Goal: Find specific page/section: Find specific page/section

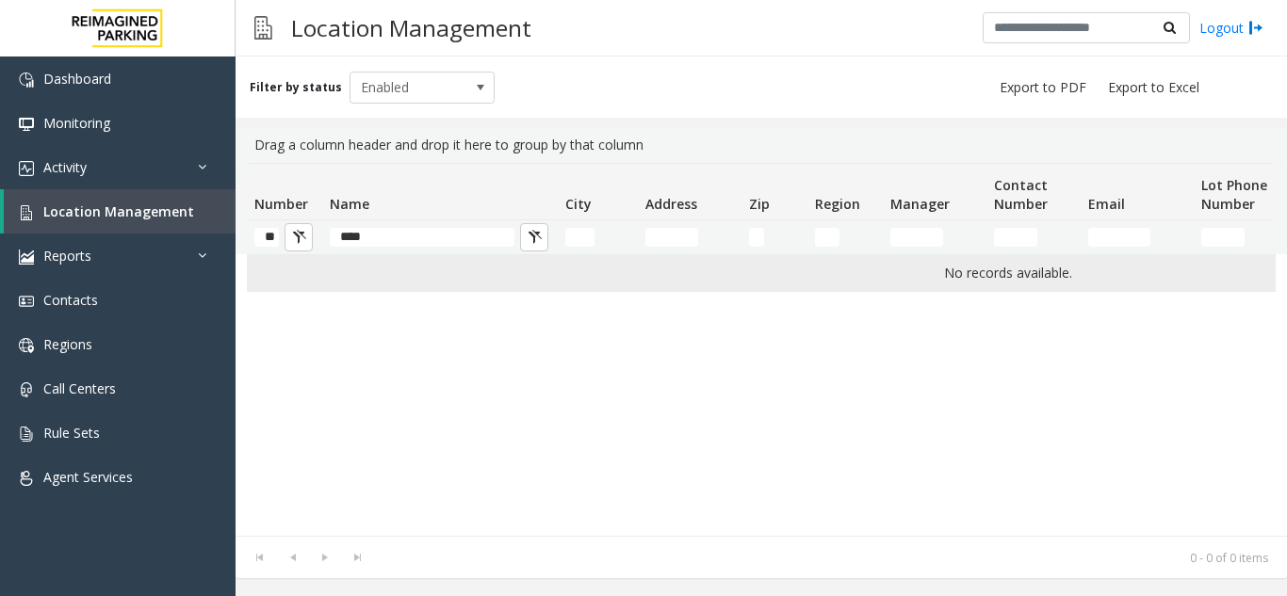
click at [417, 274] on td "No records available." at bounding box center [1008, 273] width 1522 height 36
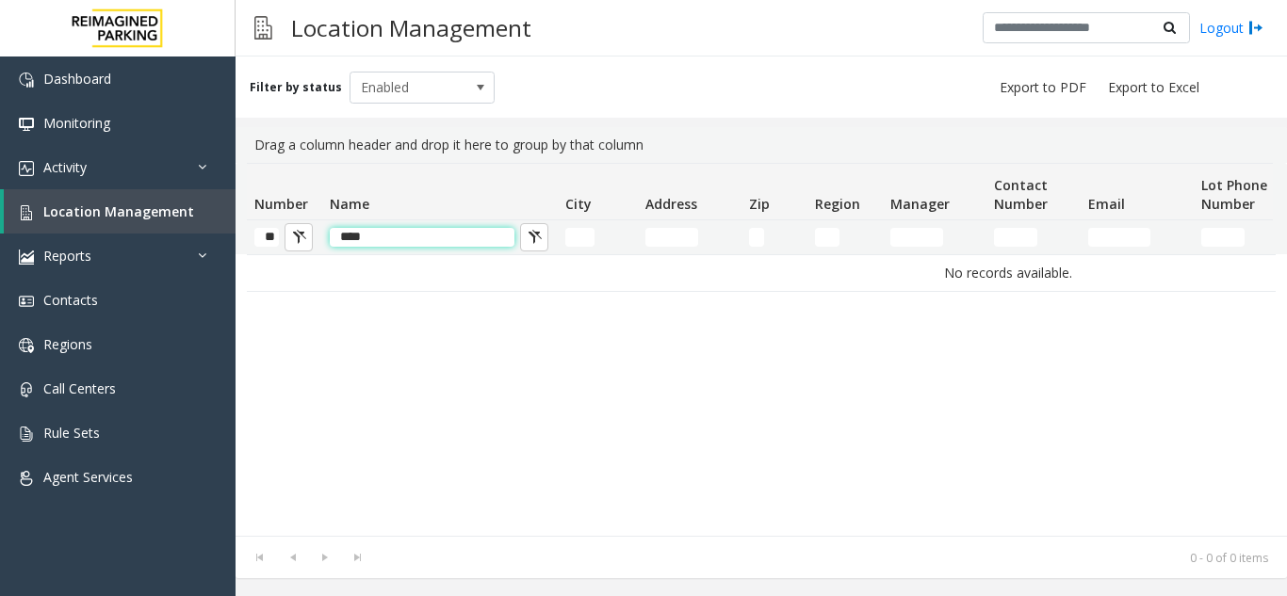
click at [405, 229] on input "****" at bounding box center [422, 237] width 185 height 19
type input "*"
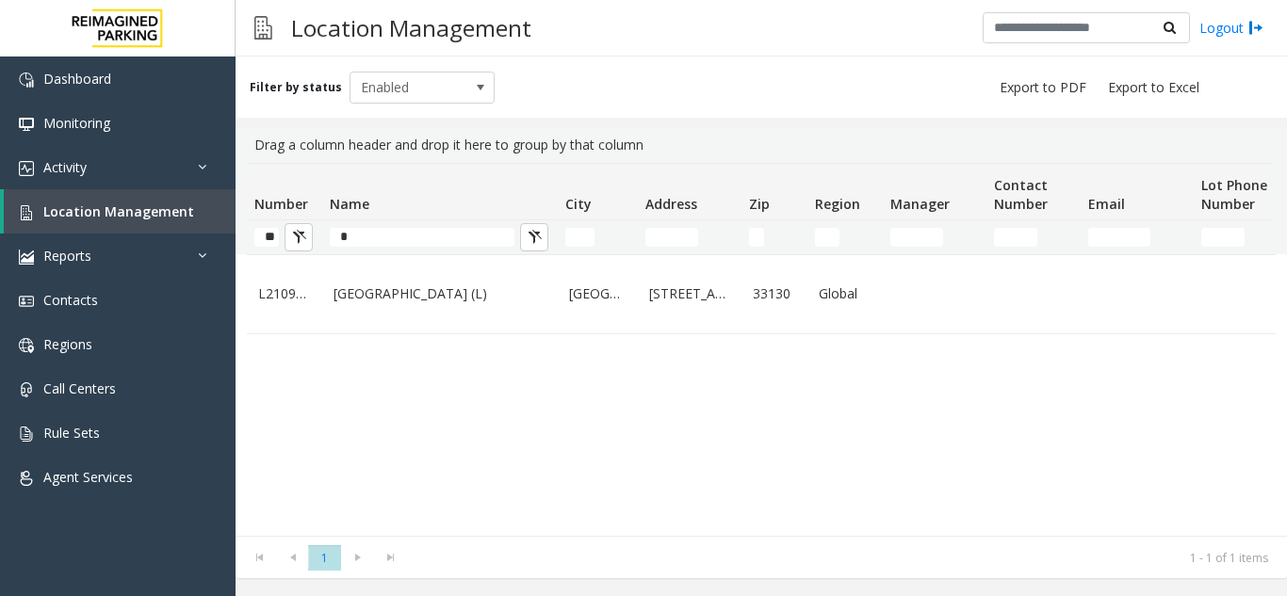
drag, startPoint x: 279, startPoint y: 234, endPoint x: 257, endPoint y: 234, distance: 21.7
click at [257, 234] on kendo-grid-filter-wrapper-cell "**" at bounding box center [284, 237] width 60 height 19
click at [308, 346] on div "L21092801 Brickell City Centre (L) Miami 701 South Miami Avenue 33130 Global 22…" at bounding box center [761, 395] width 1029 height 282
click at [363, 244] on input "*" at bounding box center [422, 237] width 185 height 19
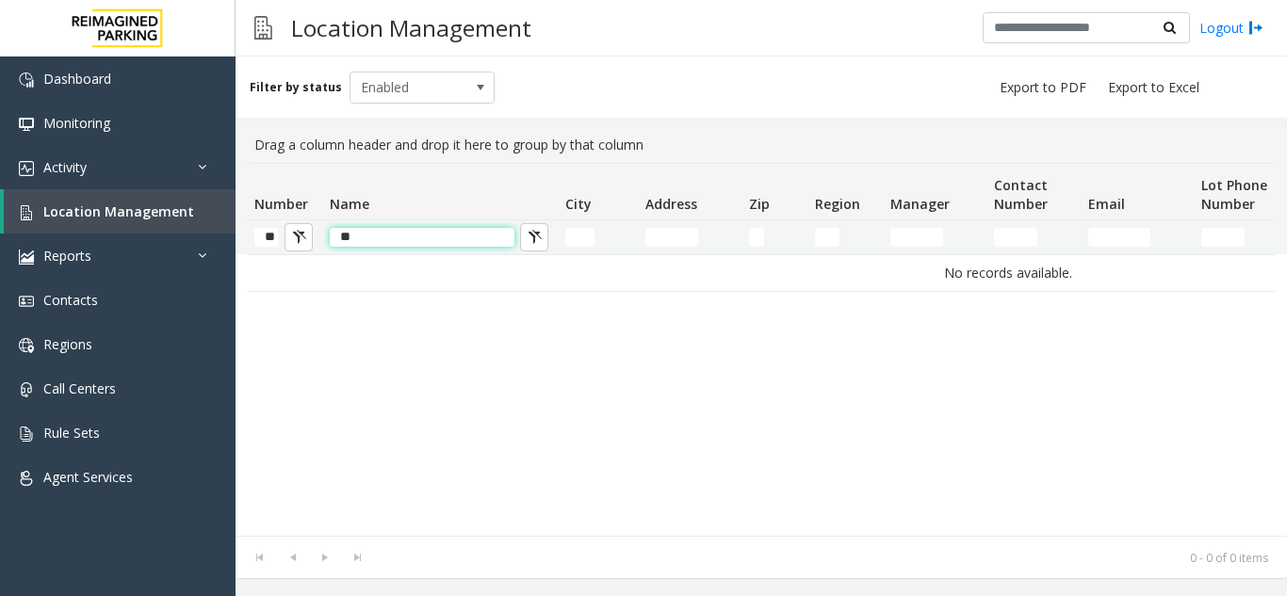
type input "*"
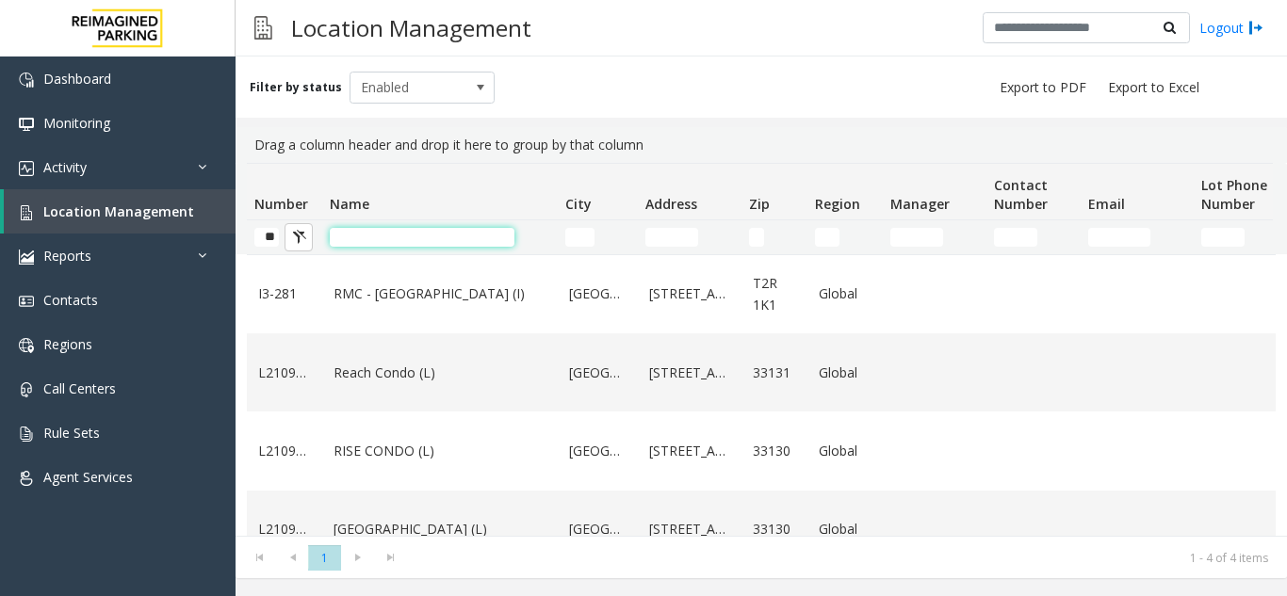
type input "*"
click at [274, 235] on input "**" at bounding box center [266, 237] width 24 height 19
type input "*"
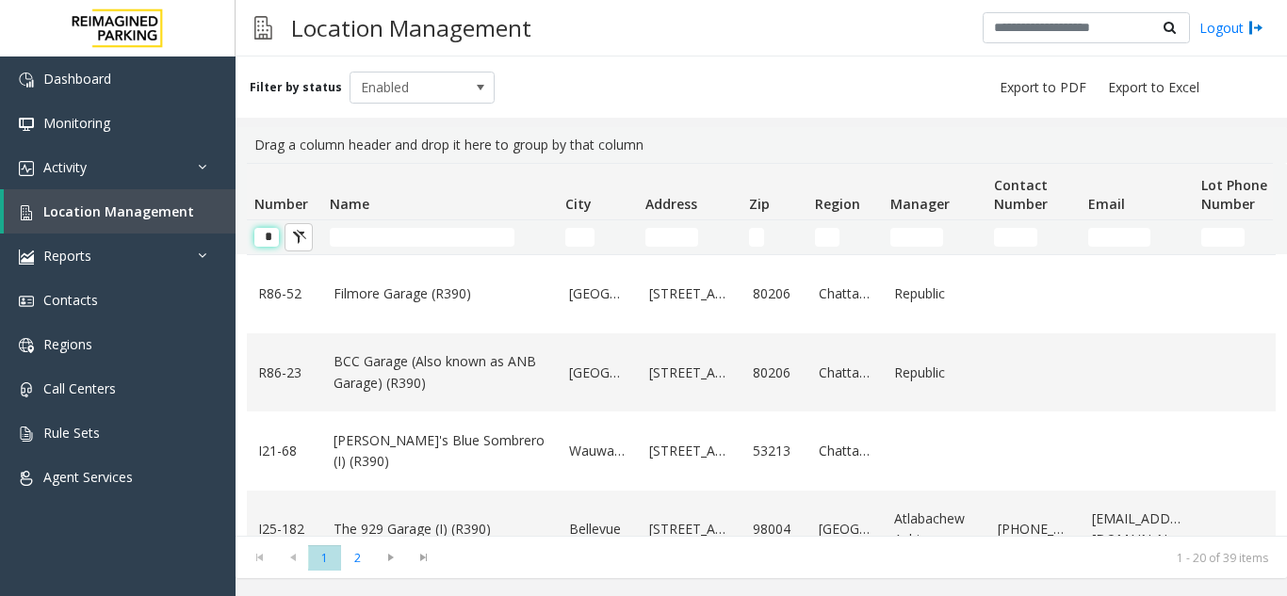
click at [274, 235] on input "*" at bounding box center [266, 237] width 24 height 19
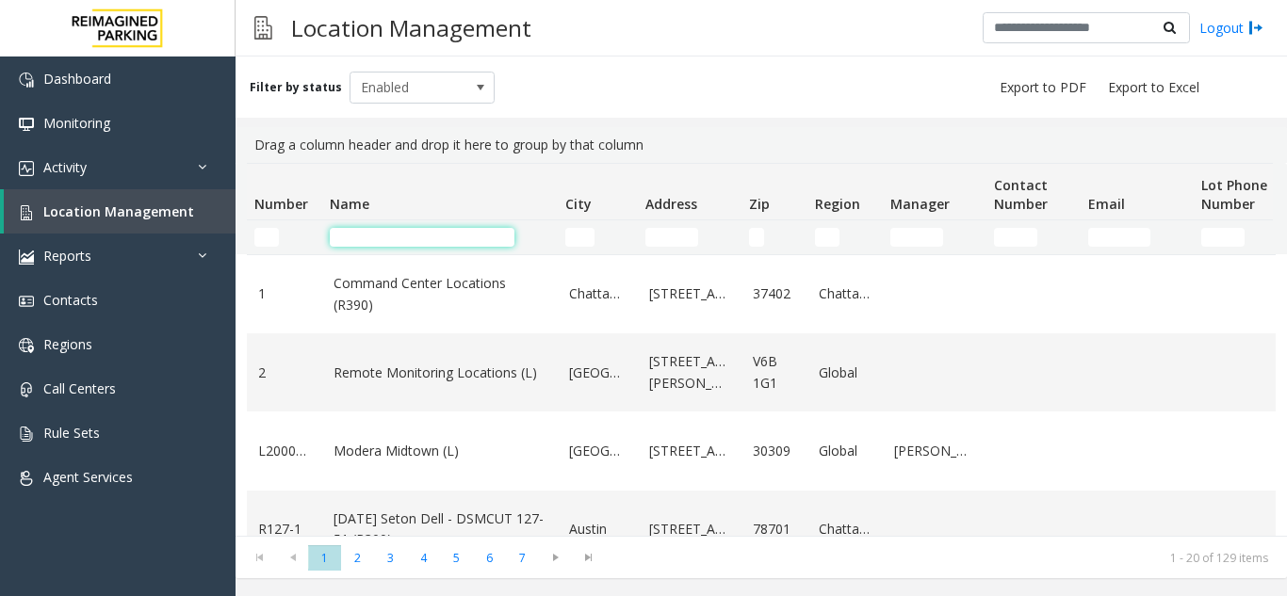
click at [350, 242] on input "Name Filter" at bounding box center [422, 237] width 185 height 19
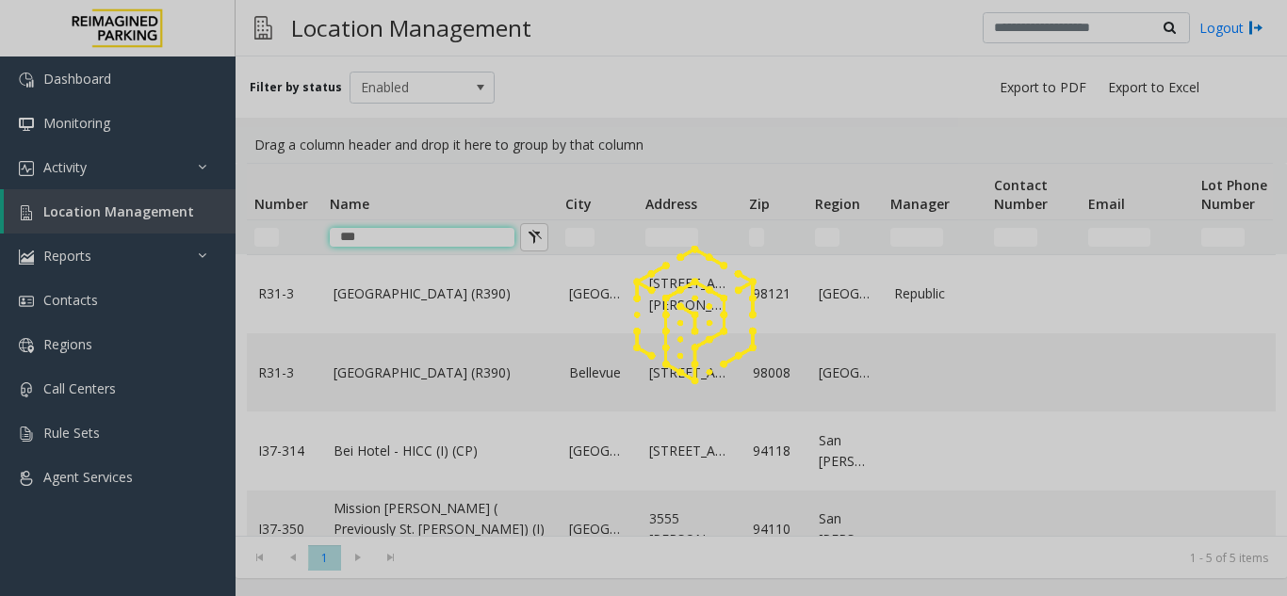
type input "***"
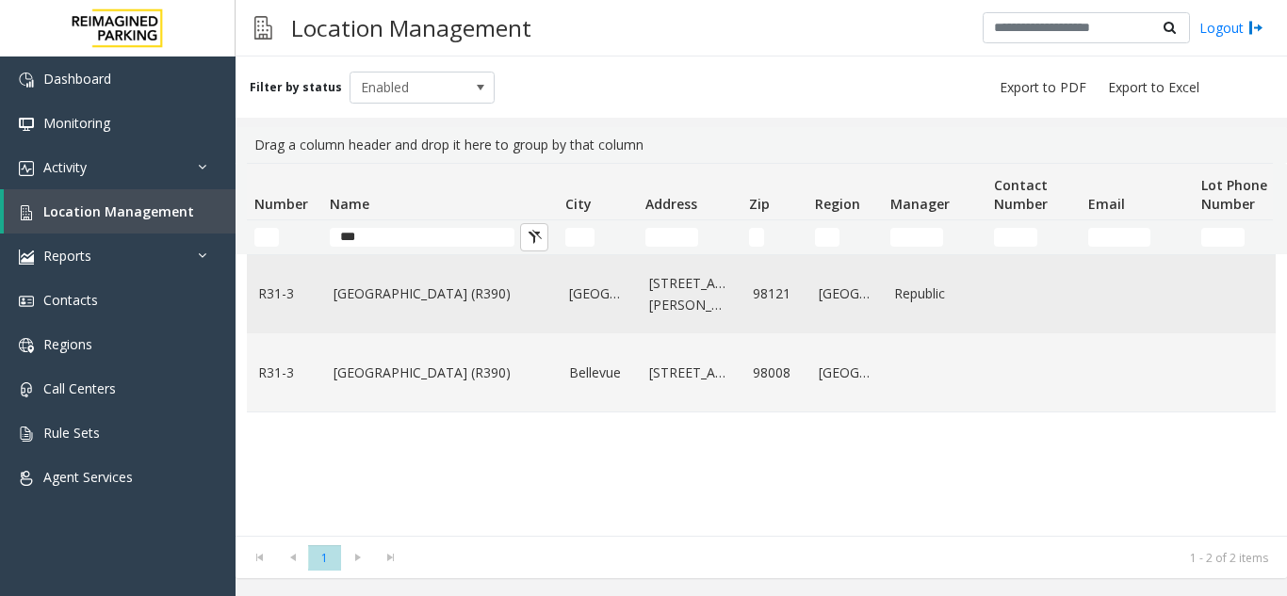
click at [404, 294] on link "Bell Street Garage (R390)" at bounding box center [440, 294] width 213 height 21
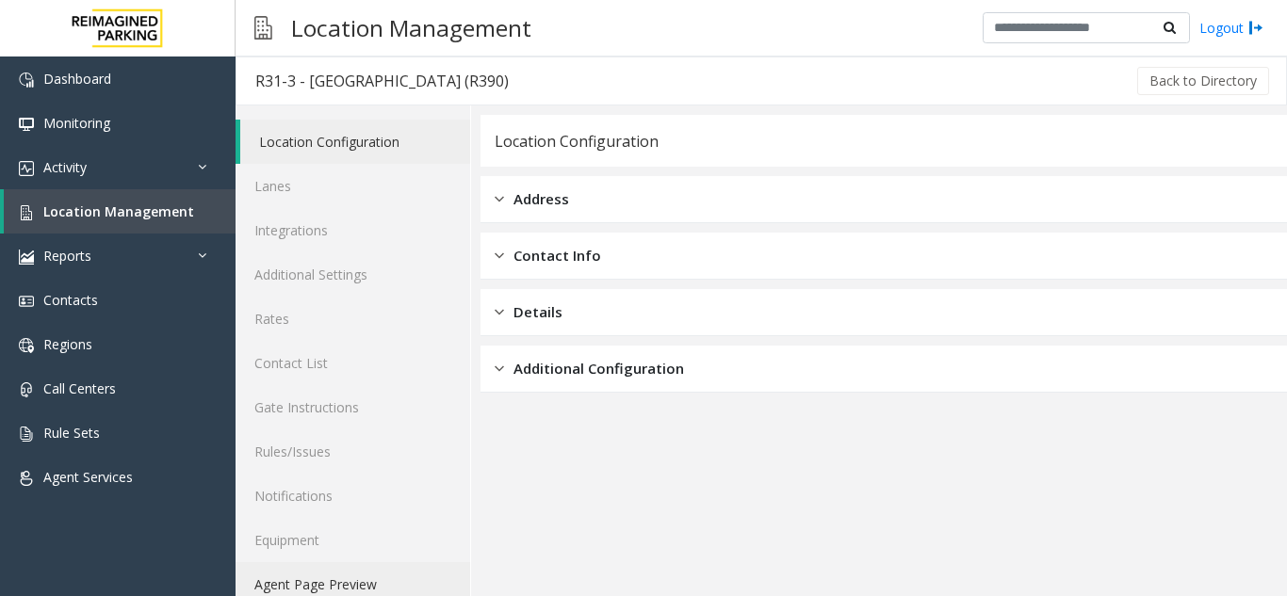
click at [376, 588] on link "Agent Page Preview" at bounding box center [353, 584] width 235 height 44
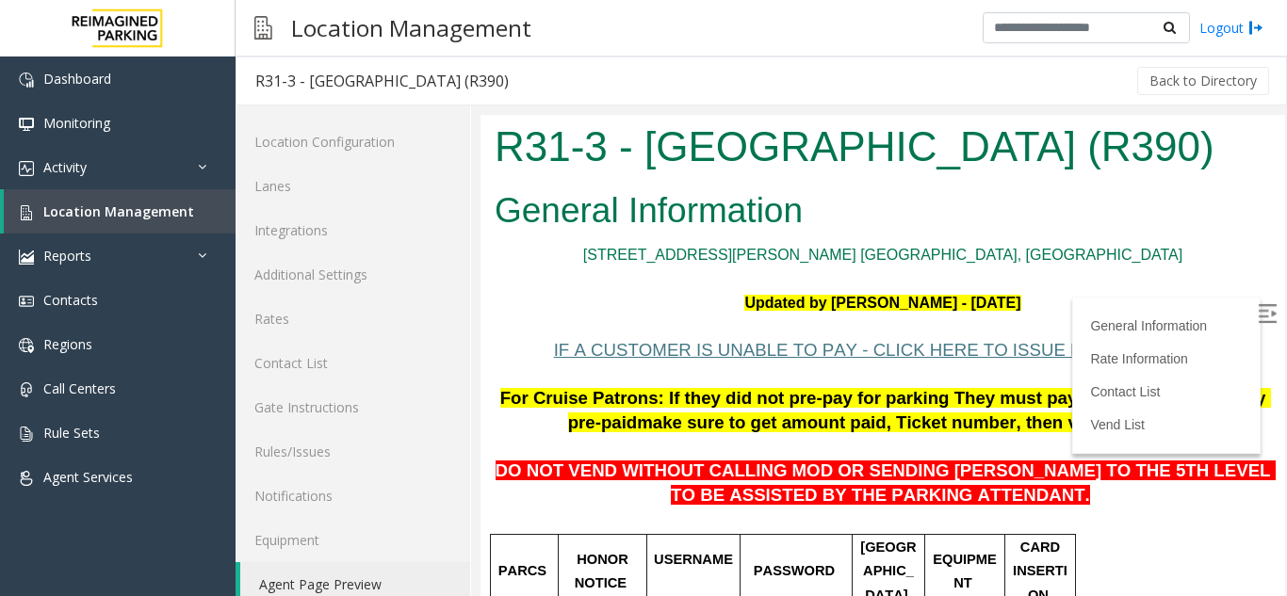
click at [1255, 321] on label at bounding box center [1269, 316] width 28 height 28
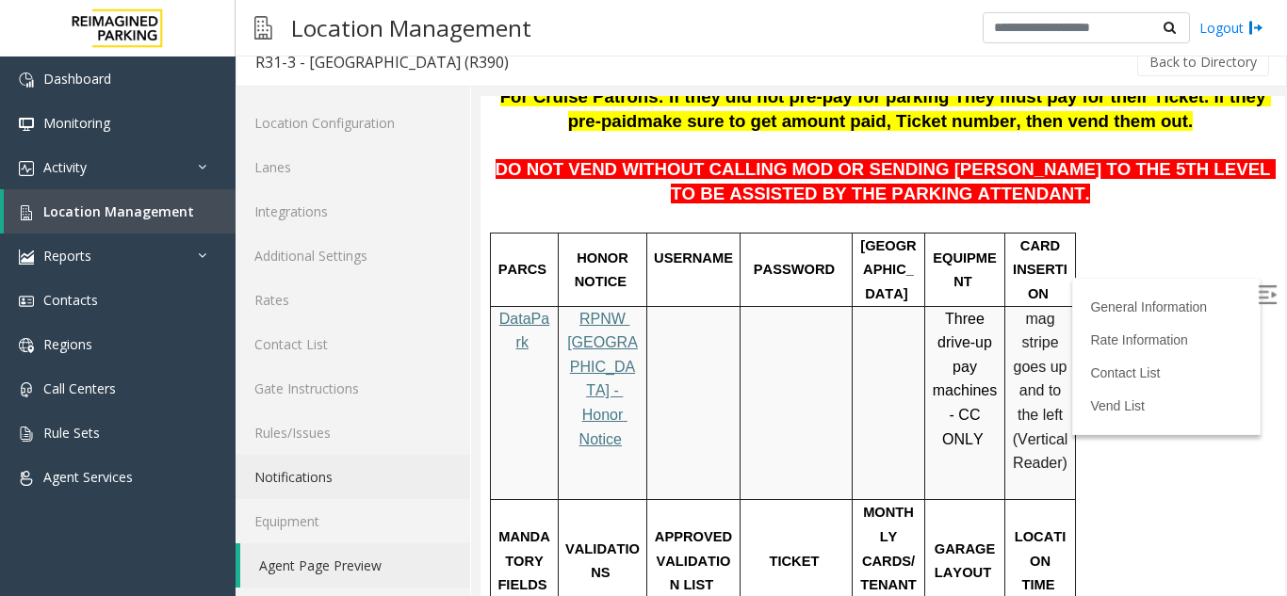
scroll to position [24, 0]
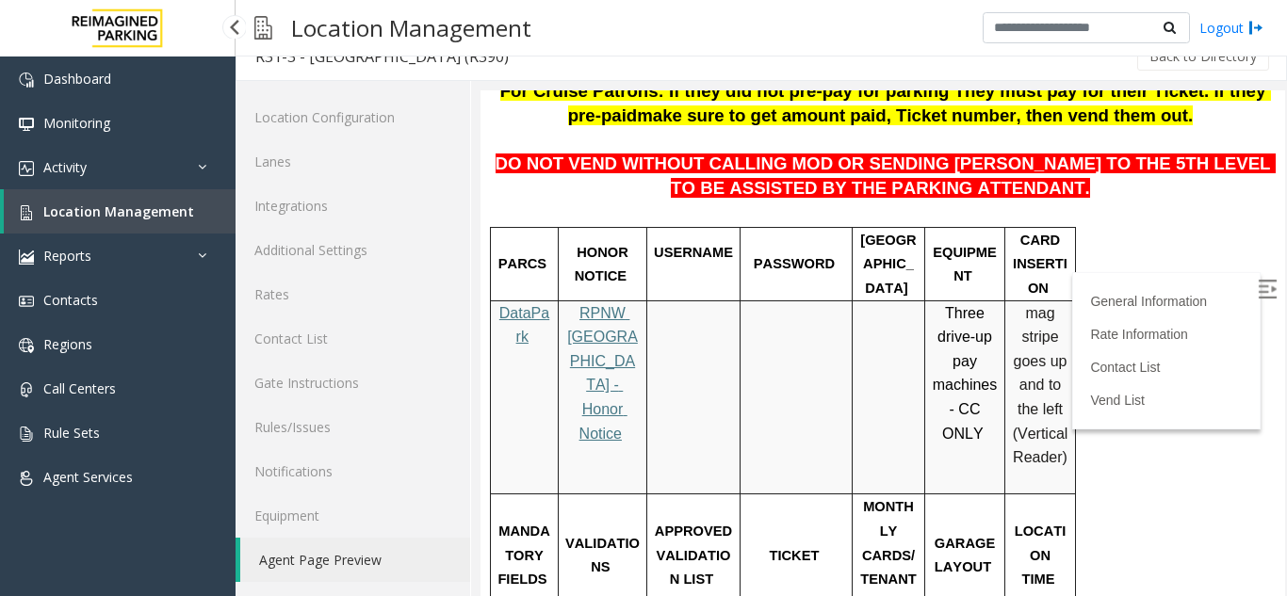
click at [127, 215] on span "Location Management" at bounding box center [118, 212] width 151 height 18
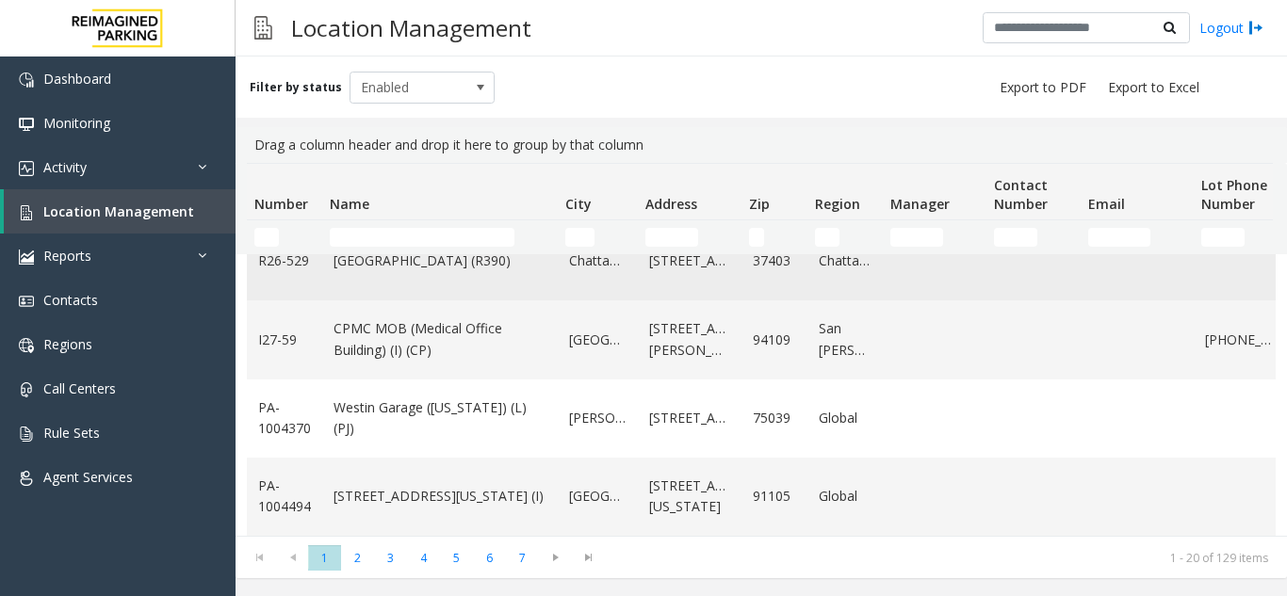
scroll to position [1302, 0]
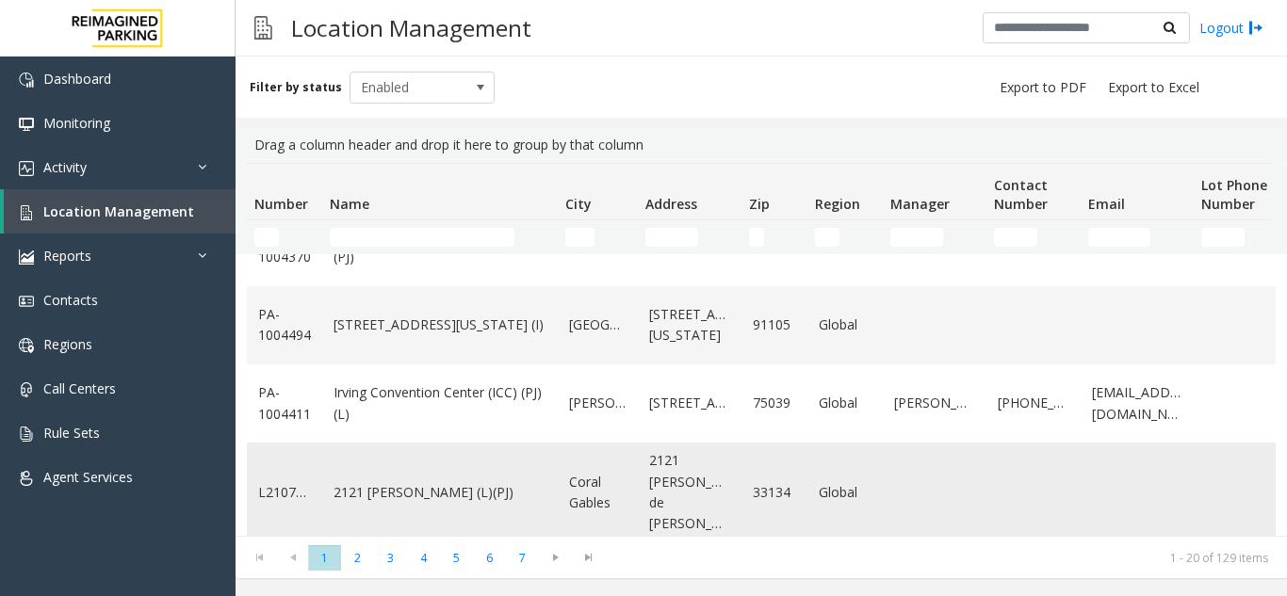
click at [448, 505] on td "2121 Ponce (L)(PJ)" at bounding box center [440, 493] width 236 height 100
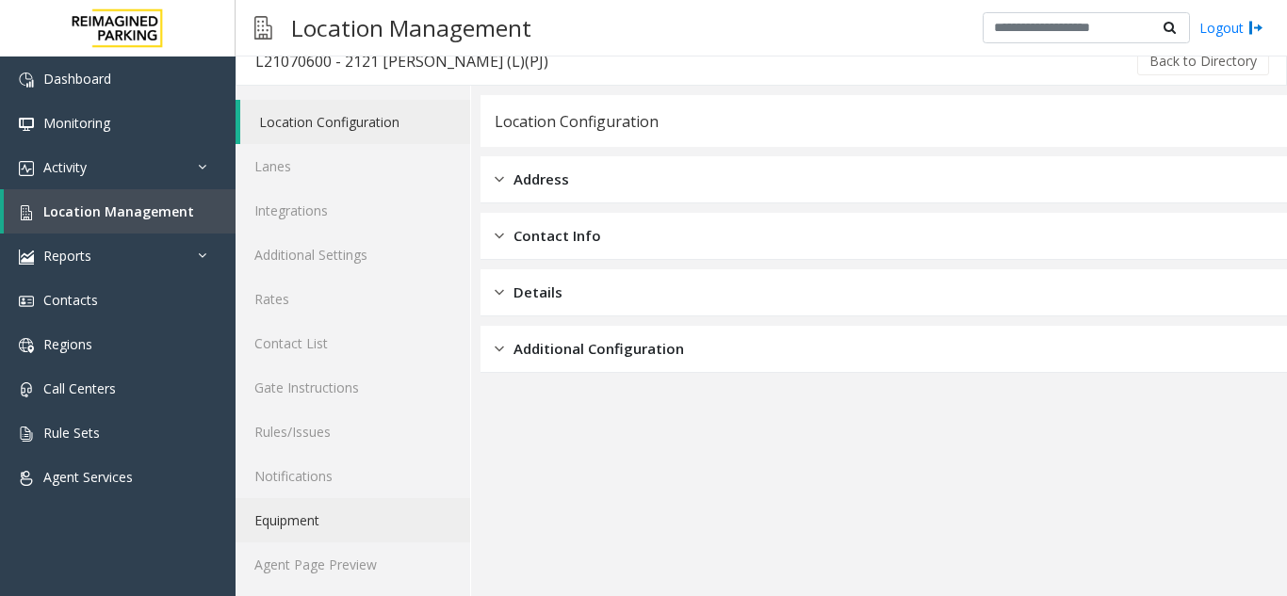
scroll to position [24, 0]
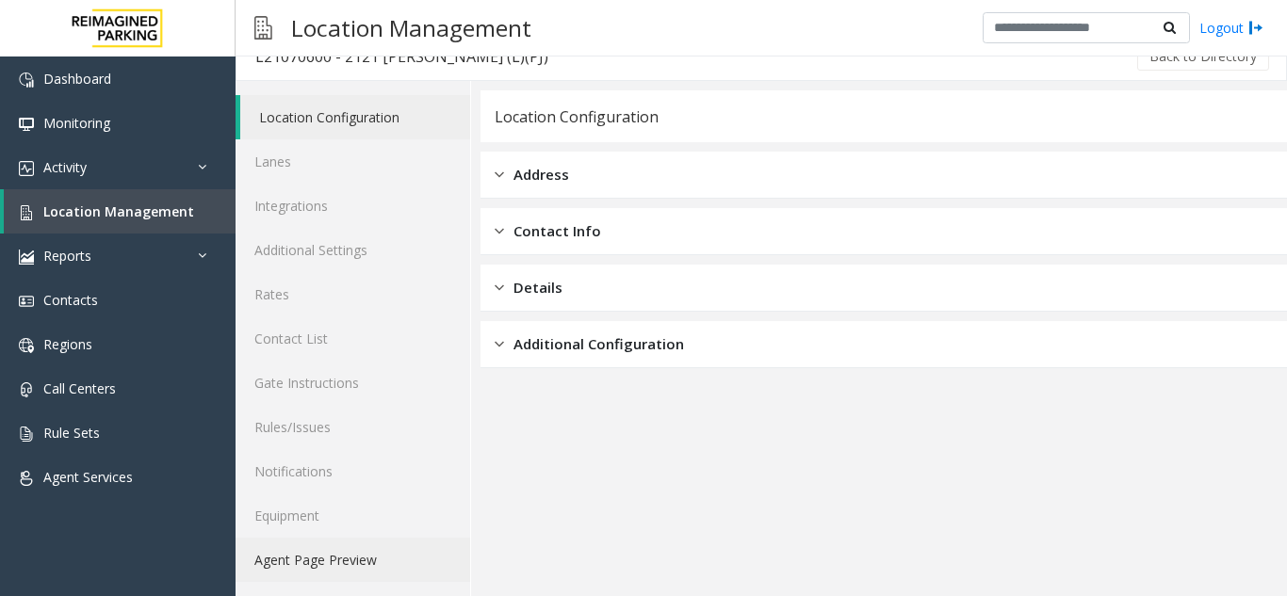
click at [366, 552] on link "Agent Page Preview" at bounding box center [353, 560] width 235 height 44
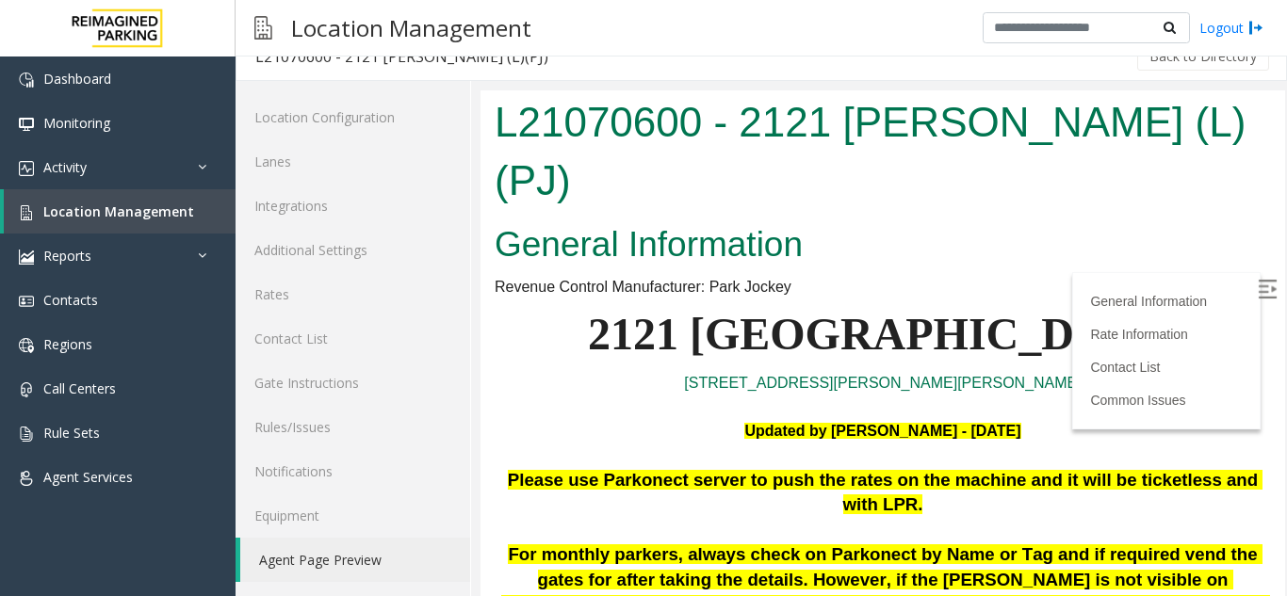
drag, startPoint x: 950, startPoint y: 619, endPoint x: 1247, endPoint y: 292, distance: 442.2
click at [1258, 292] on img at bounding box center [1267, 289] width 19 height 19
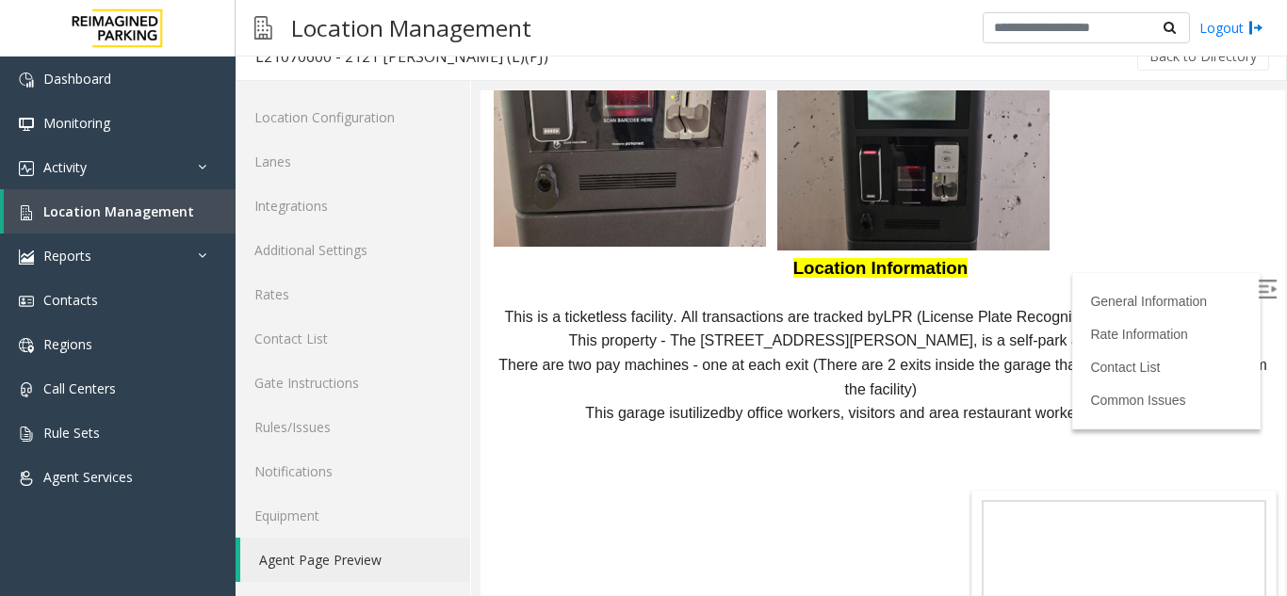
scroll to position [1782, 0]
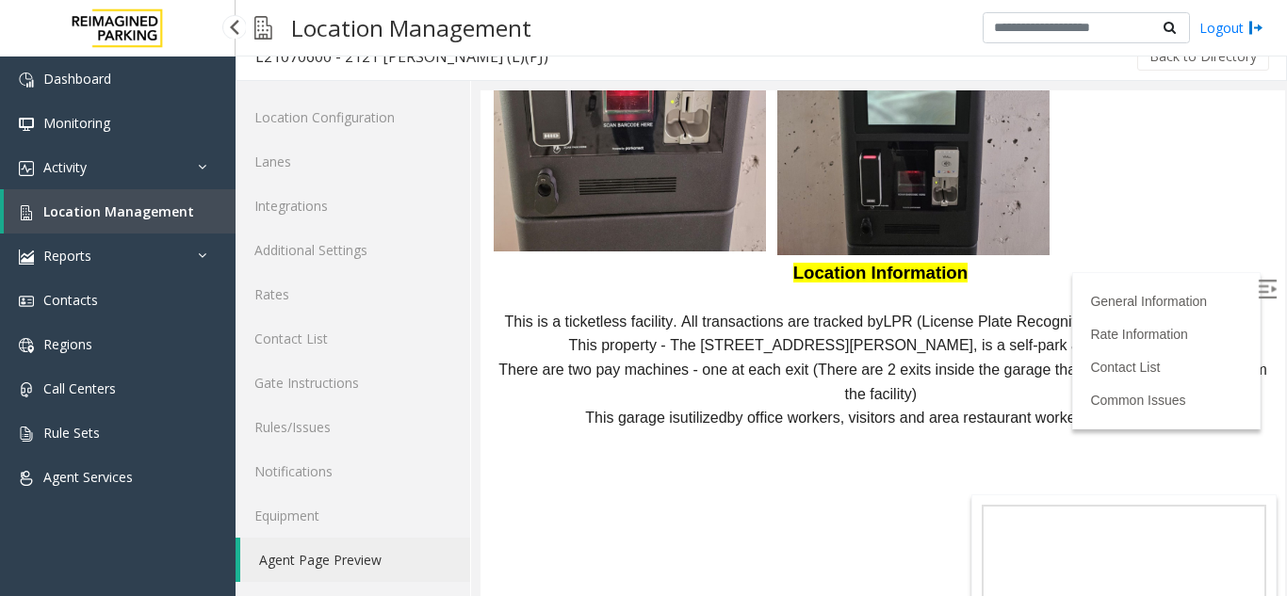
click at [178, 218] on span "Location Management" at bounding box center [118, 212] width 151 height 18
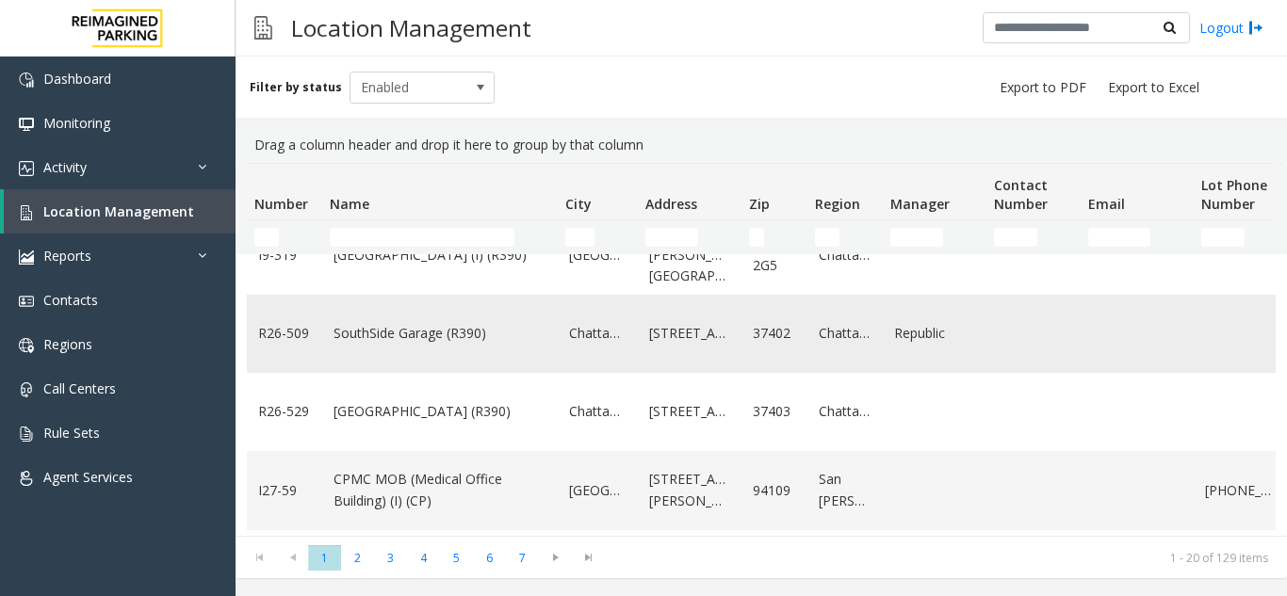
scroll to position [1036, 0]
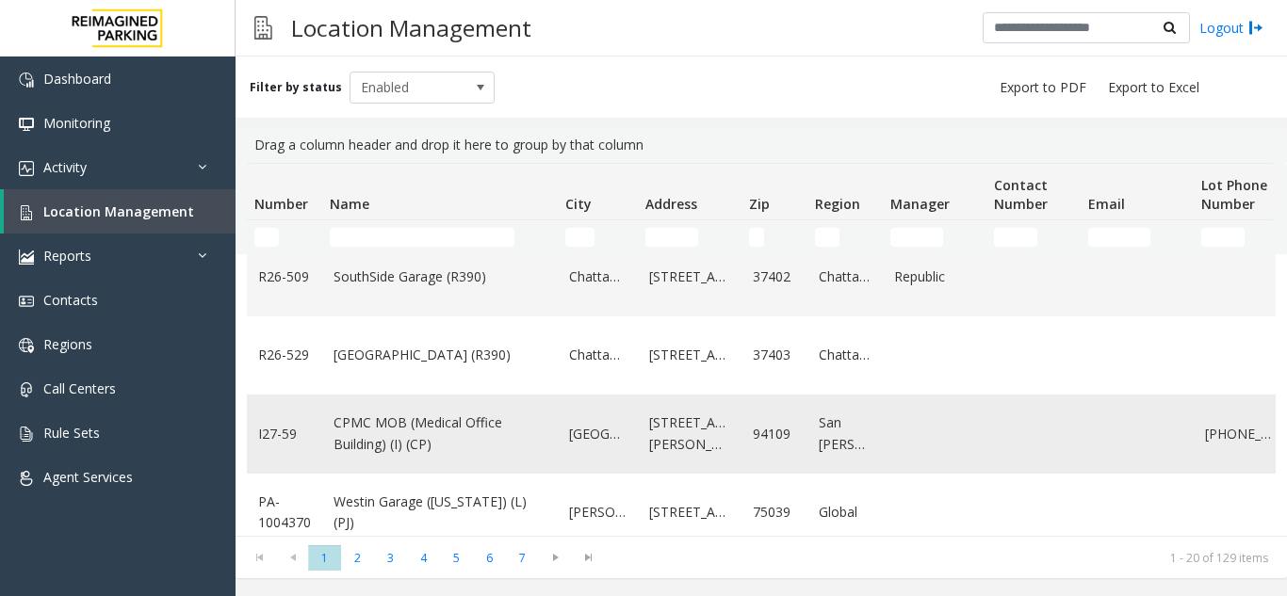
click at [461, 452] on link "CPMC MOB (Medical Office Building) (I) (CP)" at bounding box center [440, 434] width 213 height 42
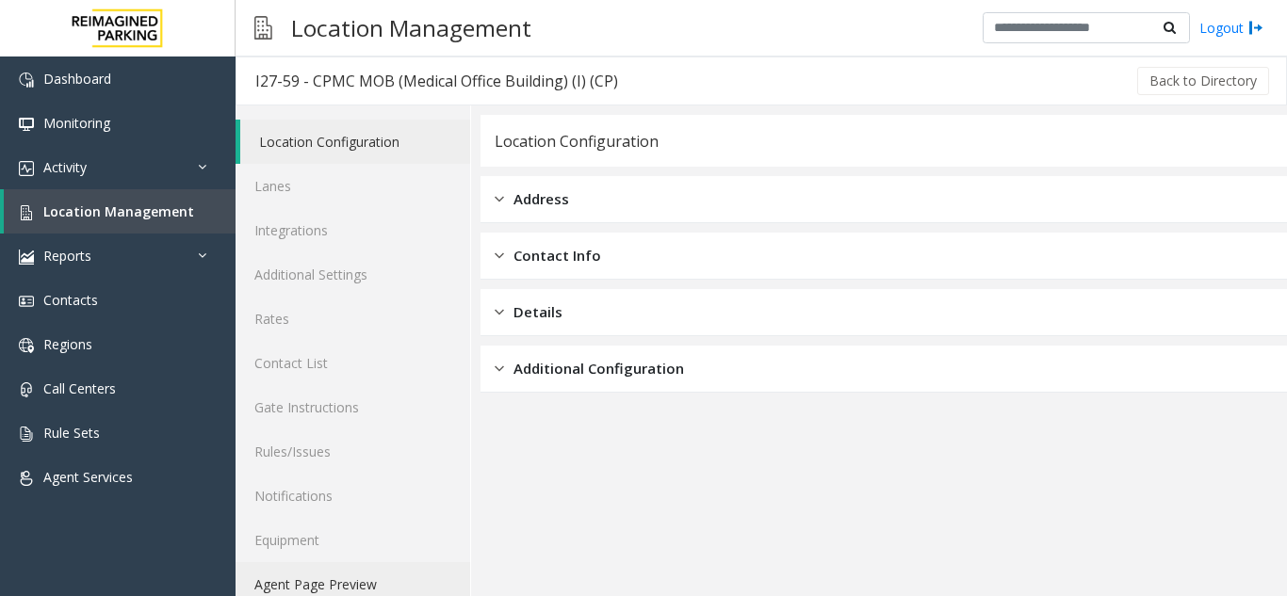
click at [412, 573] on link "Agent Page Preview" at bounding box center [353, 584] width 235 height 44
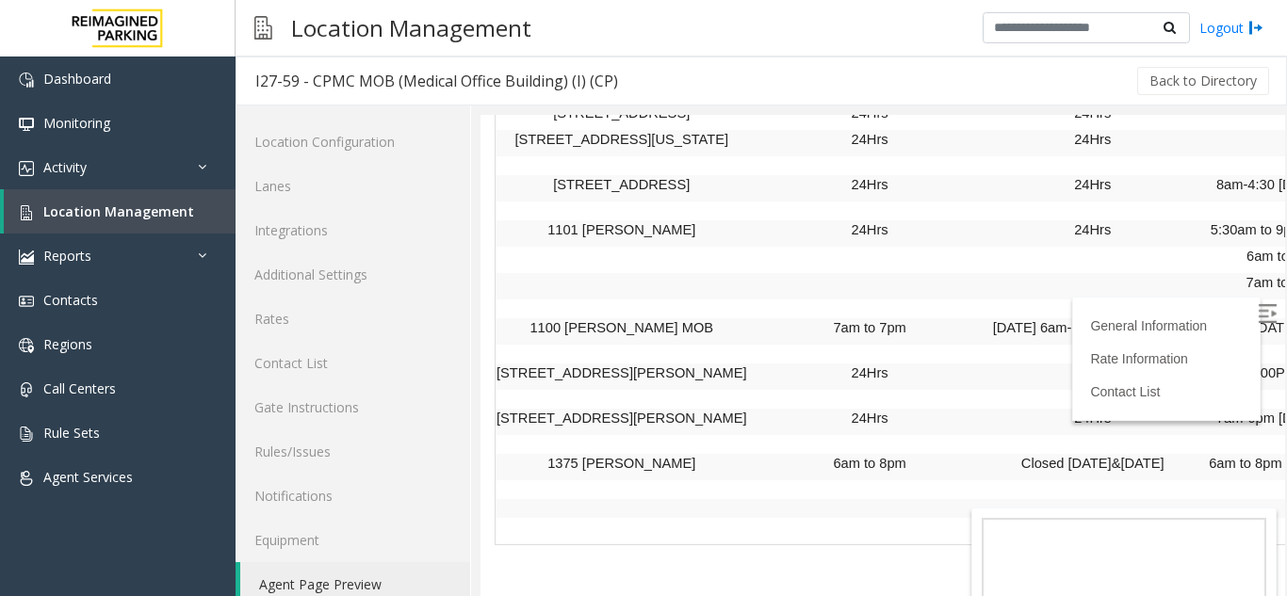
scroll to position [1696, 0]
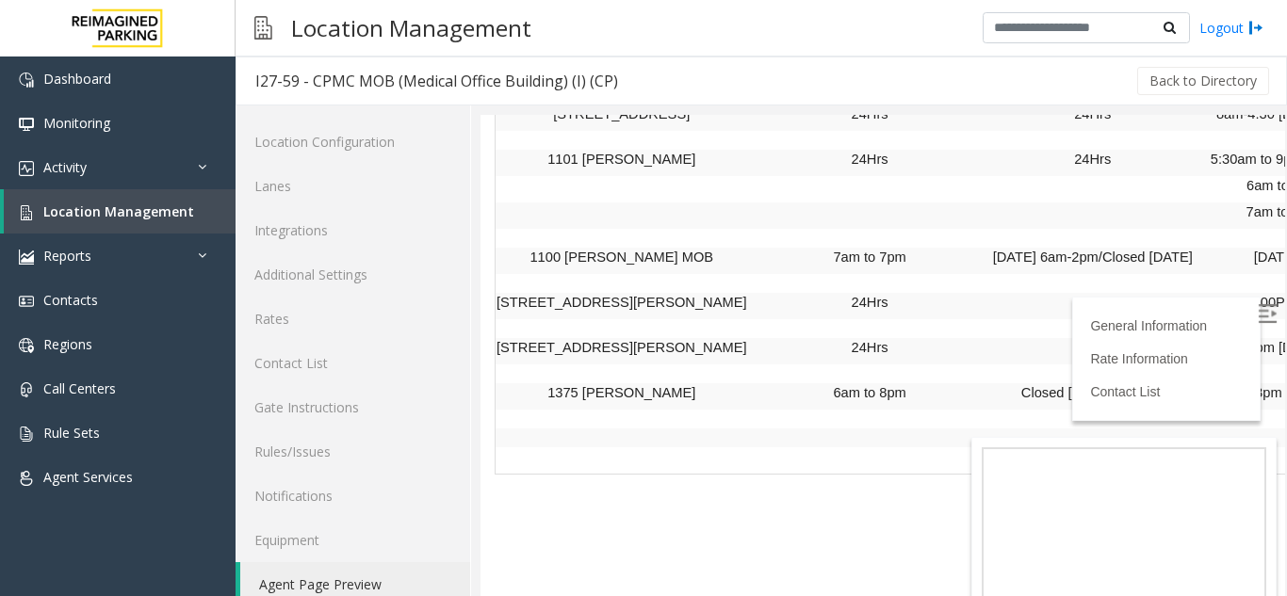
click at [1258, 315] on img at bounding box center [1267, 313] width 19 height 19
